Goal: Task Accomplishment & Management: Manage account settings

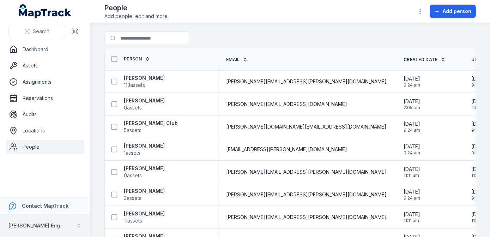
click at [76, 227] on button "[PERSON_NAME] Eng" at bounding box center [45, 225] width 90 height 23
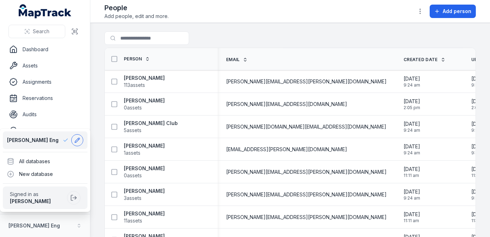
click at [75, 139] on icon at bounding box center [77, 140] width 6 height 6
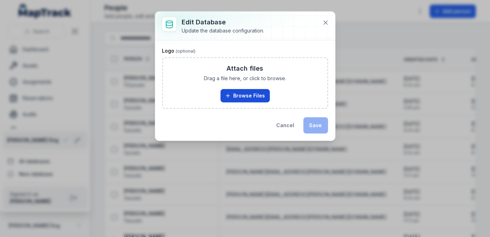
click at [234, 100] on button "Browse Files" at bounding box center [244, 95] width 49 height 13
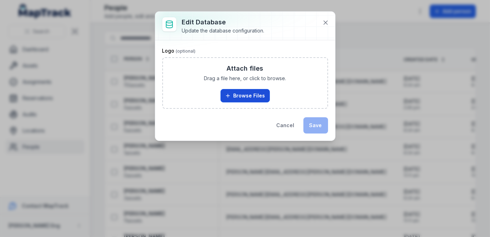
click at [232, 94] on button "Browse Files" at bounding box center [244, 95] width 49 height 13
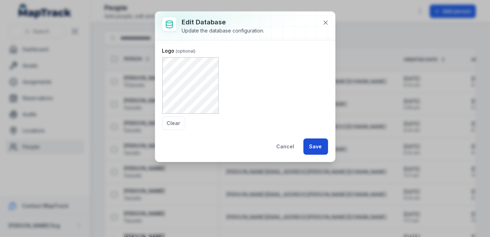
click at [314, 147] on button "Save" at bounding box center [315, 146] width 25 height 16
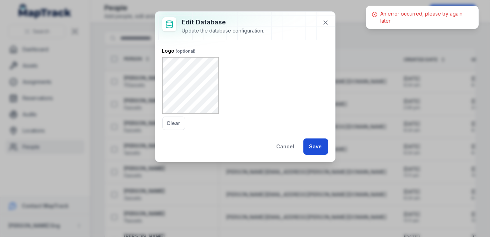
click at [312, 143] on button "Save" at bounding box center [315, 146] width 25 height 16
click at [324, 19] on icon at bounding box center [325, 22] width 7 height 7
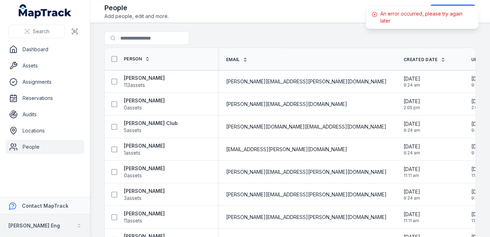
click at [78, 228] on button "[PERSON_NAME] Eng" at bounding box center [45, 225] width 90 height 23
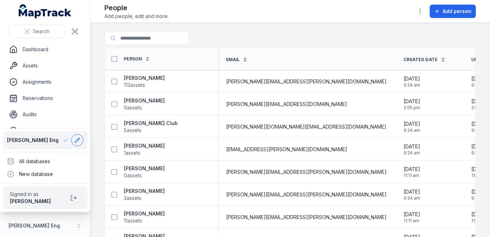
click at [76, 139] on icon at bounding box center [77, 140] width 6 height 6
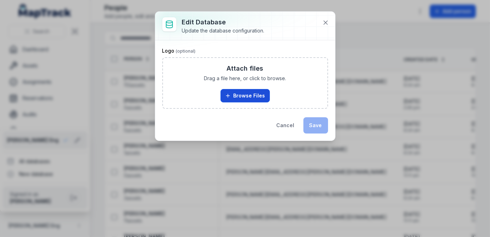
click at [244, 91] on button "Browse Files" at bounding box center [244, 95] width 49 height 13
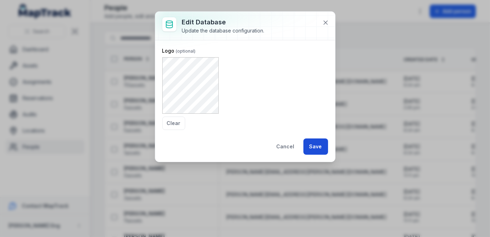
click at [319, 151] on button "Save" at bounding box center [315, 146] width 25 height 16
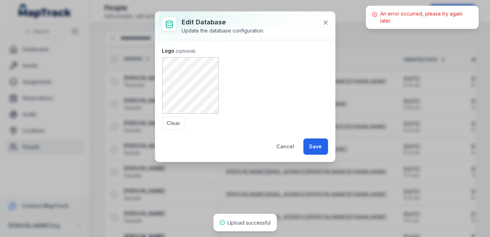
click at [188, 53] on label "Logo" at bounding box center [178, 50] width 33 height 7
click at [324, 17] on button at bounding box center [325, 22] width 13 height 13
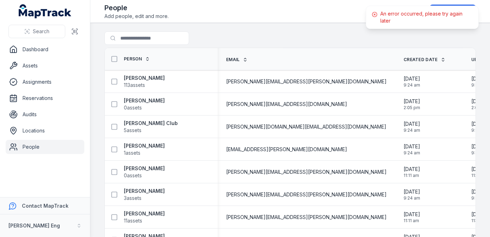
click at [373, 16] on circle at bounding box center [374, 14] width 5 height 5
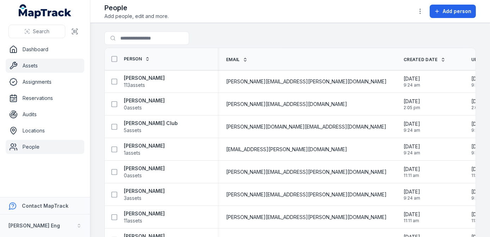
click at [40, 61] on link "Assets" at bounding box center [45, 66] width 79 height 14
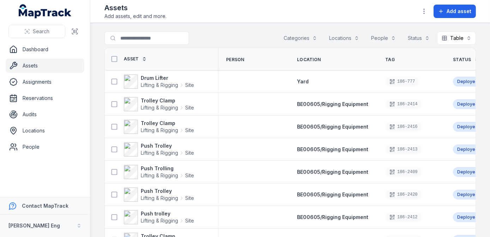
click at [308, 41] on button "Categories" at bounding box center [300, 37] width 43 height 13
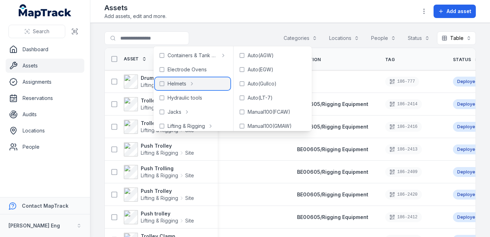
click at [191, 84] on icon at bounding box center [192, 84] width 6 height 6
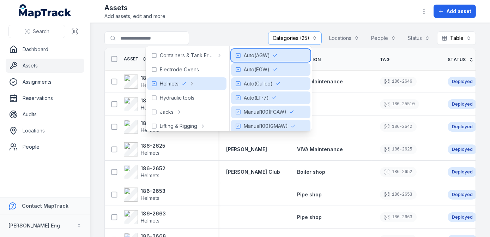
click at [239, 54] on rect at bounding box center [238, 55] width 4 height 4
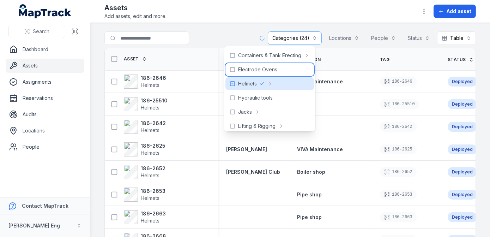
click at [241, 68] on span "Electrode Ovens" at bounding box center [257, 69] width 39 height 7
click at [233, 68] on icon at bounding box center [233, 70] width 6 height 6
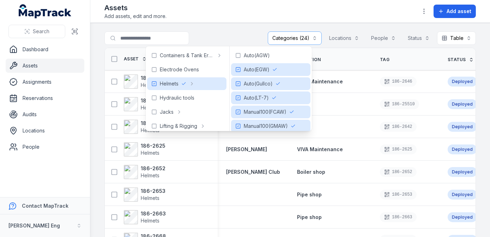
click at [219, 16] on div "Assets Add assets, edit and more. Add asset" at bounding box center [289, 11] width 371 height 17
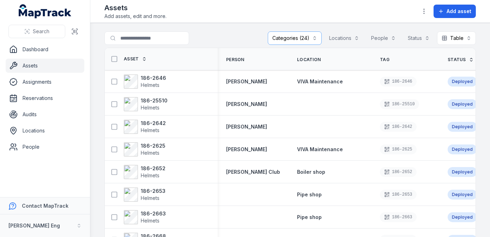
click at [280, 10] on div "Assets Add assets, edit and more. Add asset" at bounding box center [289, 11] width 371 height 17
click at [425, 10] on icon "button" at bounding box center [423, 11] width 7 height 7
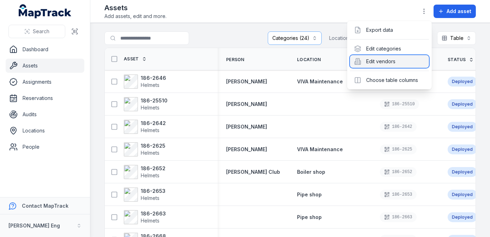
click at [389, 61] on div "Edit vendors" at bounding box center [389, 61] width 79 height 13
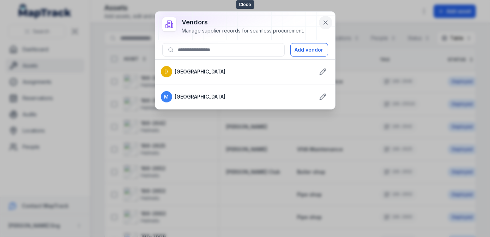
click at [325, 18] on button at bounding box center [325, 22] width 13 height 13
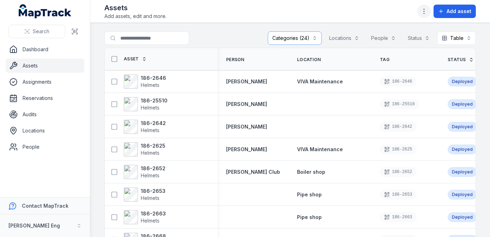
click at [426, 12] on icon "button" at bounding box center [423, 11] width 7 height 7
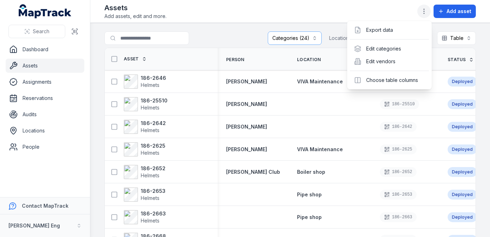
click at [426, 12] on icon "button" at bounding box center [423, 11] width 7 height 7
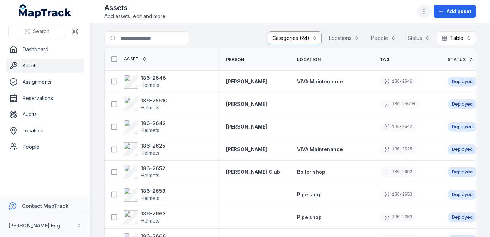
click at [426, 12] on icon "button" at bounding box center [423, 11] width 7 height 7
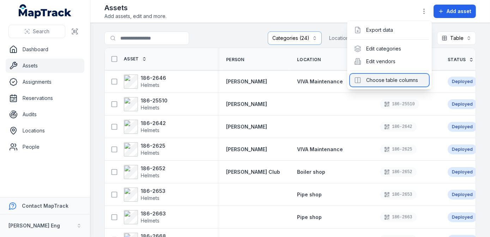
click at [403, 78] on div "Choose table columns" at bounding box center [389, 80] width 79 height 13
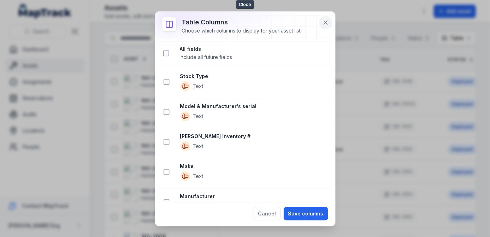
click at [326, 22] on icon at bounding box center [325, 22] width 7 height 7
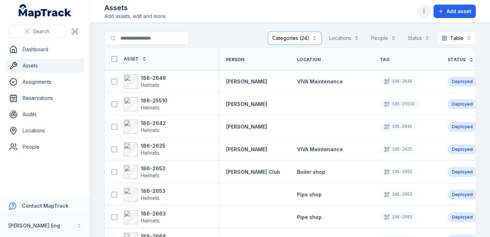
click at [429, 12] on button "button" at bounding box center [423, 11] width 13 height 13
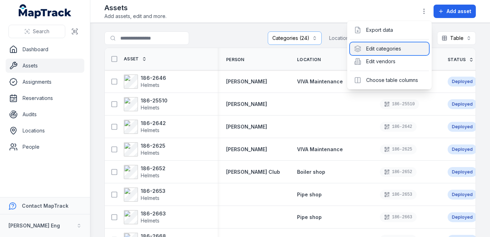
click at [382, 48] on div "Edit categories" at bounding box center [389, 48] width 79 height 13
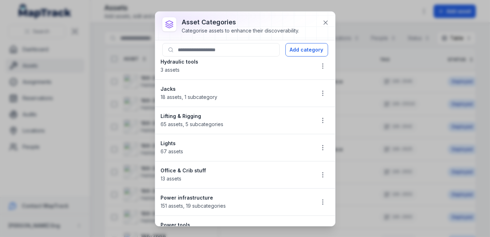
scroll to position [96, 0]
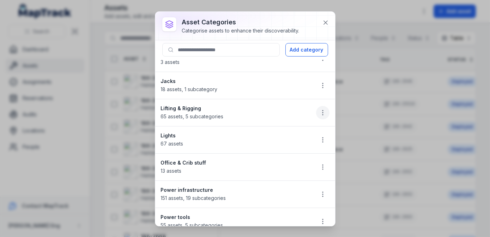
click at [320, 109] on icon "button" at bounding box center [322, 112] width 7 height 7
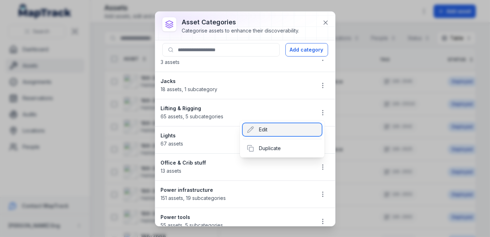
click at [295, 130] on div "Edit" at bounding box center [282, 129] width 79 height 13
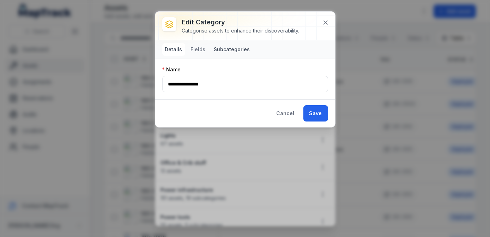
click at [223, 49] on button "Subcategories" at bounding box center [232, 49] width 42 height 13
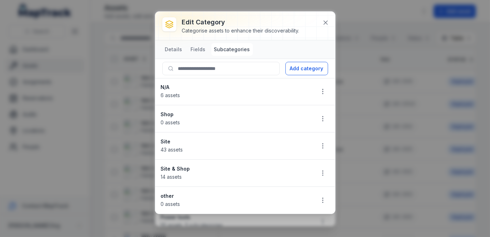
click at [223, 49] on button "Subcategories" at bounding box center [232, 49] width 42 height 13
click at [322, 93] on circle "button" at bounding box center [322, 93] width 1 height 1
click at [227, 83] on li "N/A 6 assets" at bounding box center [245, 91] width 180 height 27
click at [218, 96] on div "N/A 6 assets" at bounding box center [235, 92] width 148 height 16
drag, startPoint x: 218, startPoint y: 95, endPoint x: 191, endPoint y: 91, distance: 26.7
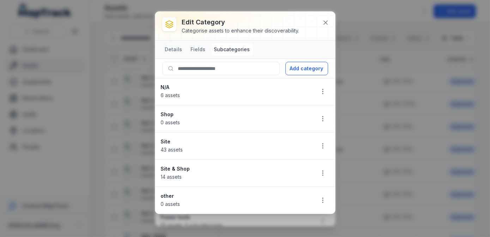
click at [191, 91] on div "N/A 6 assets" at bounding box center [235, 92] width 148 height 16
drag, startPoint x: 191, startPoint y: 91, endPoint x: 142, endPoint y: 104, distance: 50.6
click at [142, 104] on div "Edit category Categorise assets to enhance their discoverability. Details Field…" at bounding box center [245, 118] width 490 height 237
click at [305, 92] on div "N/A 6 assets" at bounding box center [235, 92] width 148 height 16
click at [322, 92] on icon "button" at bounding box center [322, 91] width 7 height 7
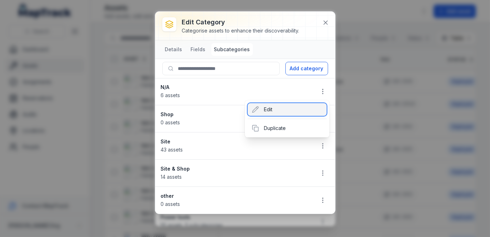
click at [304, 110] on div "Edit" at bounding box center [287, 109] width 79 height 13
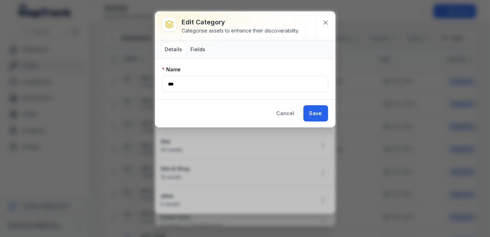
click at [189, 51] on button "Fields" at bounding box center [198, 49] width 20 height 13
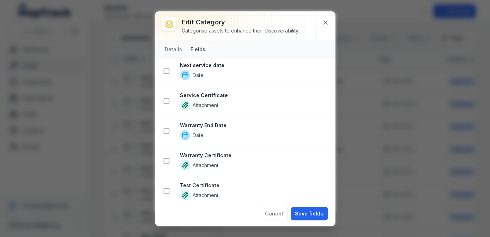
scroll to position [929, 0]
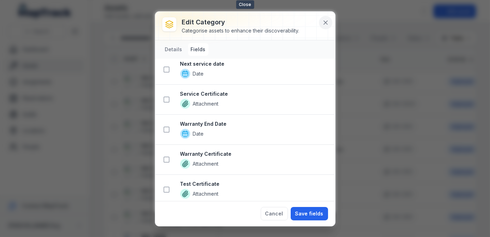
click at [326, 24] on icon at bounding box center [326, 23] width 4 height 4
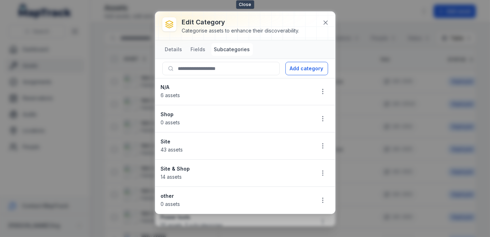
click at [326, 24] on icon at bounding box center [326, 23] width 4 height 4
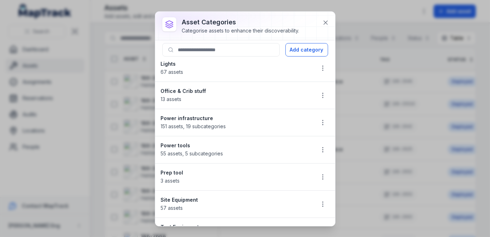
scroll to position [192, 0]
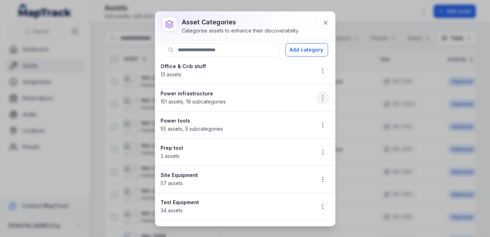
click at [323, 96] on button "button" at bounding box center [322, 97] width 13 height 13
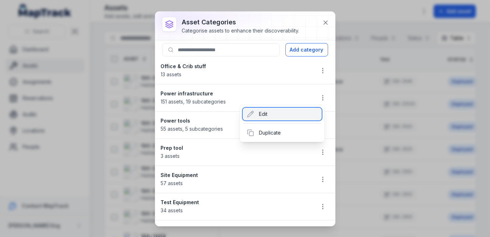
click at [281, 109] on div "Edit" at bounding box center [282, 114] width 79 height 13
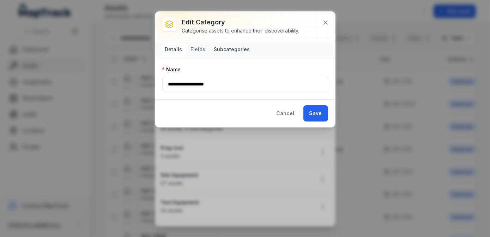
click at [236, 50] on button "Subcategories" at bounding box center [232, 49] width 42 height 13
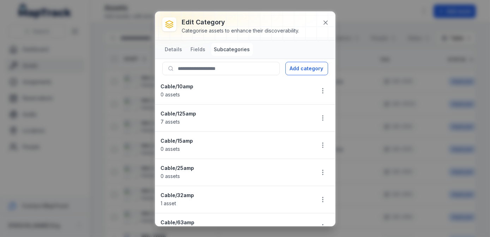
scroll to position [0, 0]
click at [170, 48] on button "Details" at bounding box center [173, 49] width 23 height 13
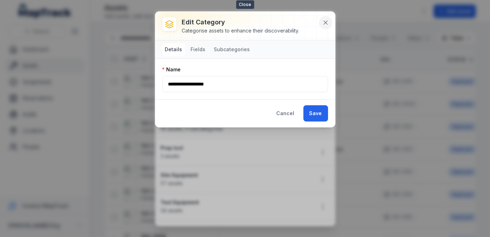
click at [324, 22] on icon at bounding box center [326, 23] width 4 height 4
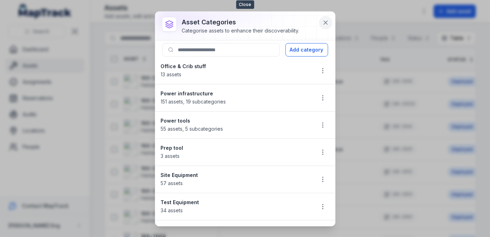
click at [325, 25] on icon at bounding box center [325, 22] width 7 height 7
